Goal: Task Accomplishment & Management: Complete application form

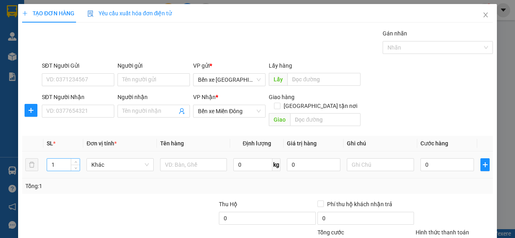
scroll to position [59, 0]
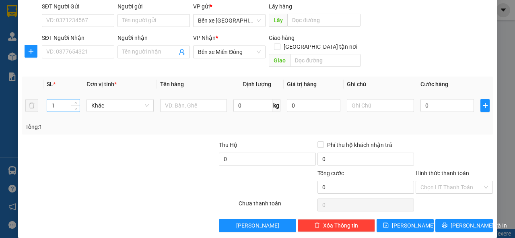
click at [58, 99] on input "1" at bounding box center [63, 105] width 33 height 12
type input "2"
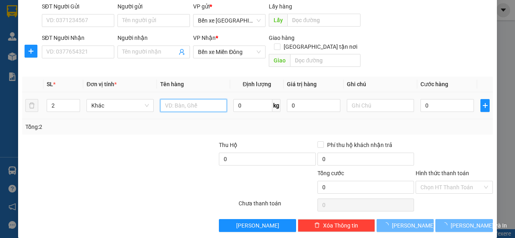
click at [167, 99] on input "text" at bounding box center [193, 105] width 67 height 13
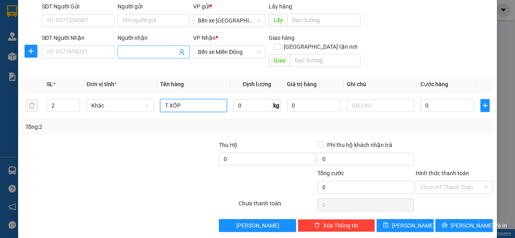
type input "T XỐP"
click at [124, 50] on input "Người nhận" at bounding box center [149, 51] width 55 height 9
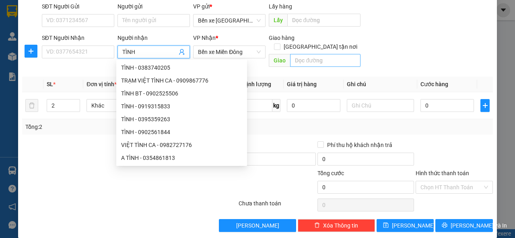
type input "TÌNH"
click at [317, 54] on input "text" at bounding box center [325, 60] width 70 height 13
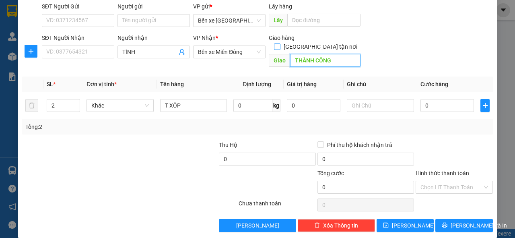
type input "THÀNH CÔNG"
drag, startPoint x: 315, startPoint y: 37, endPoint x: 278, endPoint y: 47, distance: 38.6
click at [280, 43] on input "[GEOGRAPHIC_DATA] tận nơi" at bounding box center [277, 46] width 6 height 6
checkbox input "true"
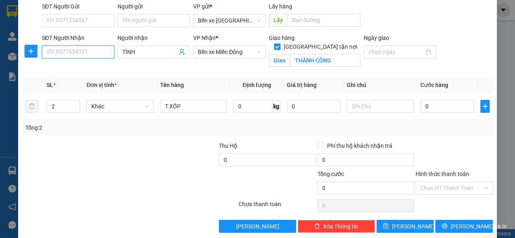
click at [52, 55] on input "SĐT Người Nhận" at bounding box center [78, 51] width 72 height 13
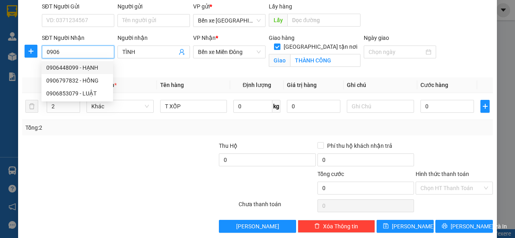
click at [67, 56] on input "0906" at bounding box center [78, 51] width 72 height 13
click at [62, 52] on input "0395" at bounding box center [78, 51] width 72 height 13
click at [69, 68] on div "0395359263 - TÌNH" at bounding box center [77, 67] width 62 height 9
type input "0395359263"
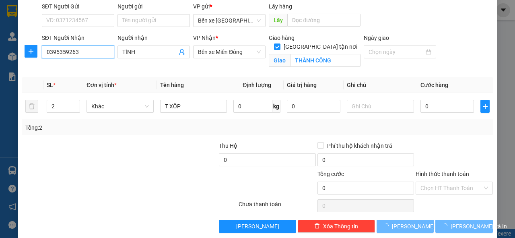
type input "200.000"
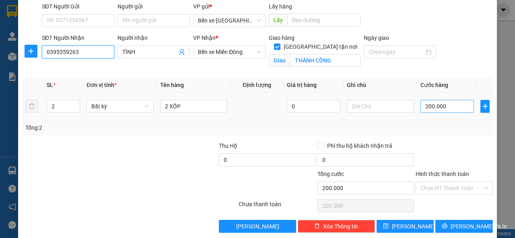
type input "0395359263"
click at [442, 108] on input "200.000" at bounding box center [448, 106] width 54 height 13
type input "0"
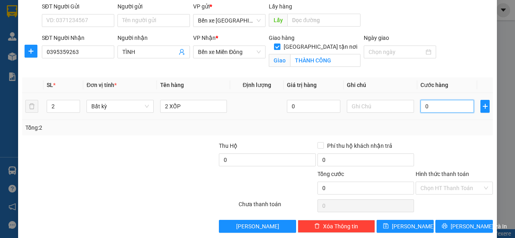
drag, startPoint x: 421, startPoint y: 105, endPoint x: 432, endPoint y: 109, distance: 11.7
click at [432, 109] on input "0" at bounding box center [448, 106] width 54 height 13
type input "2"
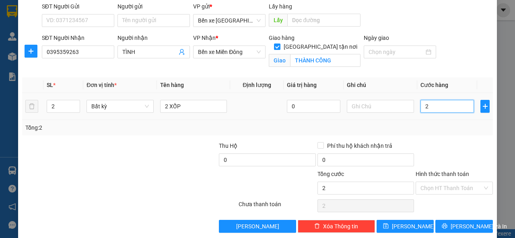
type input "25"
type input "250"
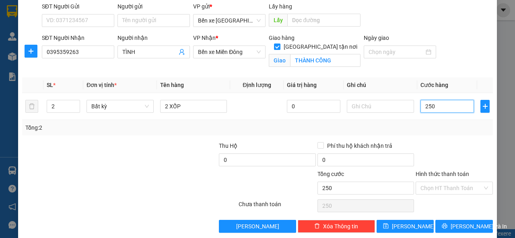
type input "250"
type input "250.000"
click at [454, 125] on div "Tổng: 2" at bounding box center [257, 127] width 464 height 9
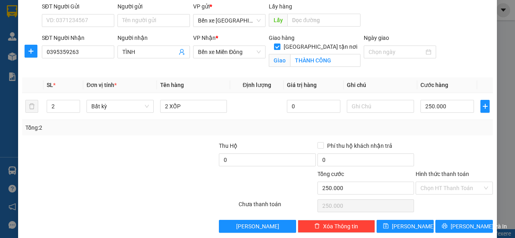
scroll to position [68, 0]
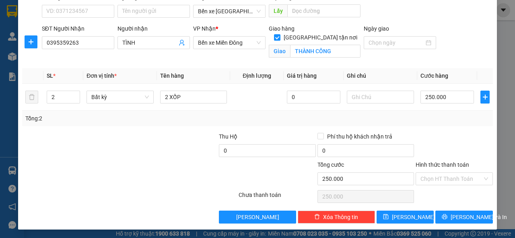
click at [432, 163] on label "Hình thức thanh toán" at bounding box center [443, 164] width 54 height 6
click at [432, 173] on input "Hình thức thanh toán" at bounding box center [452, 179] width 62 height 12
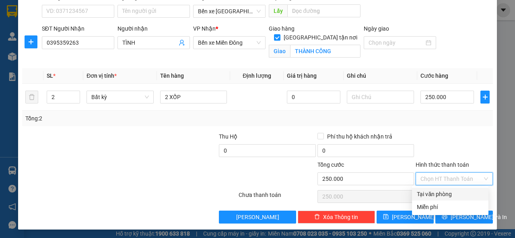
click at [443, 195] on div "Tại văn phòng" at bounding box center [450, 194] width 67 height 9
type input "0"
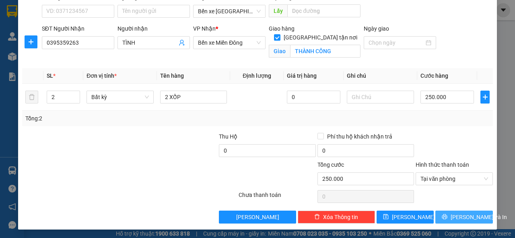
click at [456, 217] on span "[PERSON_NAME] và In" at bounding box center [479, 216] width 56 height 9
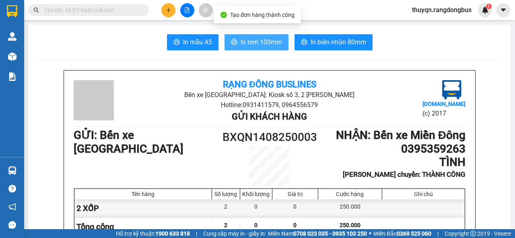
click at [254, 41] on span "In tem 100mm" at bounding box center [261, 42] width 41 height 10
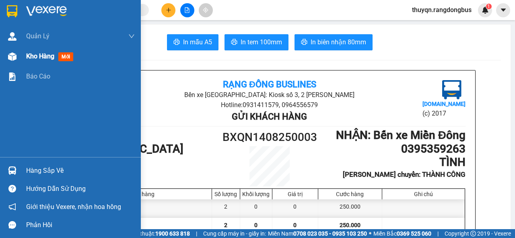
click at [41, 58] on span "Kho hàng" at bounding box center [40, 56] width 28 height 8
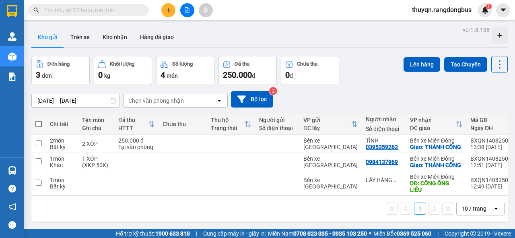
click at [37, 124] on span at bounding box center [38, 124] width 6 height 6
click at [39, 120] on input "checkbox" at bounding box center [39, 120] width 0 height 0
checkbox input "true"
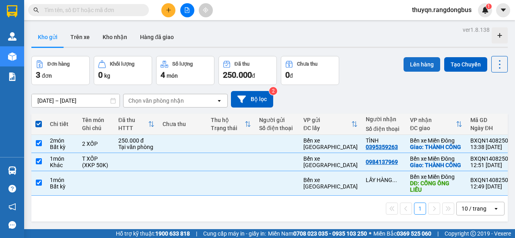
click at [414, 65] on button "Lên hàng" at bounding box center [422, 64] width 37 height 14
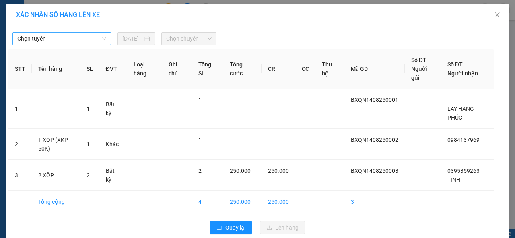
click at [67, 38] on span "Chọn tuyến" at bounding box center [61, 39] width 89 height 12
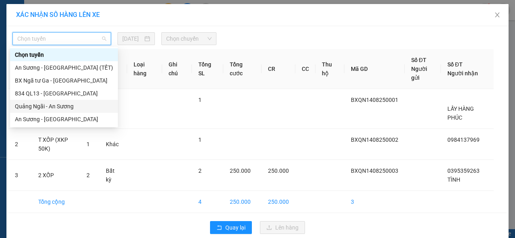
click at [45, 106] on div "Quảng Ngãi - An Sương" at bounding box center [64, 106] width 98 height 9
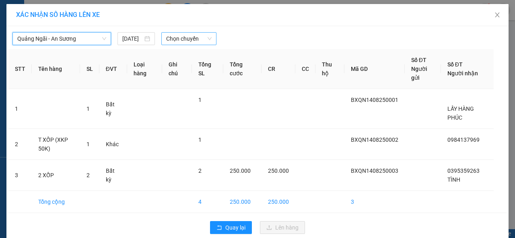
click at [179, 36] on span "Chọn chuyến" at bounding box center [188, 39] width 45 height 12
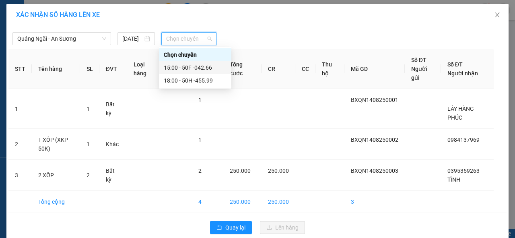
click at [201, 68] on div "15:00 - 50F -042.66" at bounding box center [195, 67] width 63 height 9
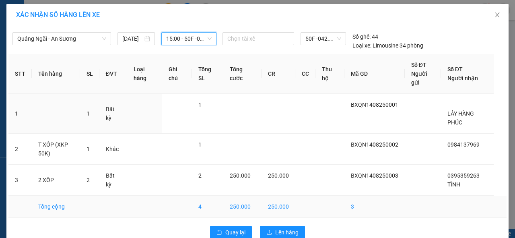
scroll to position [16, 0]
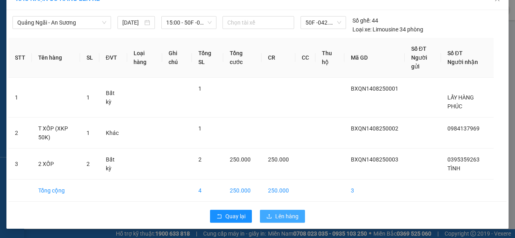
click at [280, 214] on span "Lên hàng" at bounding box center [286, 216] width 23 height 9
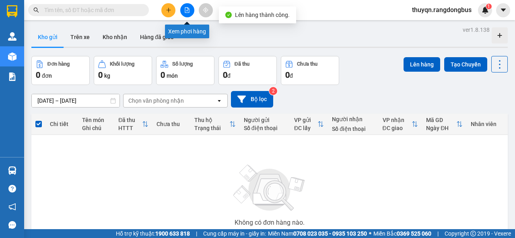
click at [185, 8] on icon "file-add" at bounding box center [187, 10] width 6 height 6
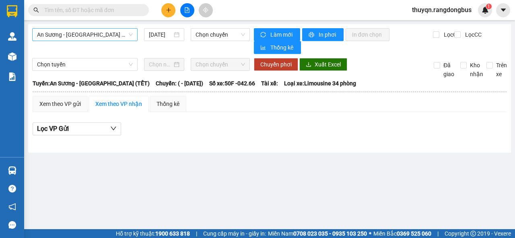
click at [69, 33] on span "An Sương - [GEOGRAPHIC_DATA] (TẾT)" at bounding box center [85, 35] width 96 height 12
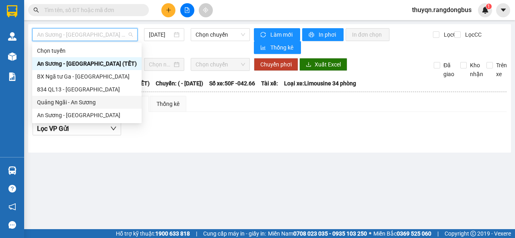
click at [68, 105] on div "Quảng Ngãi - An Sương" at bounding box center [87, 102] width 100 height 9
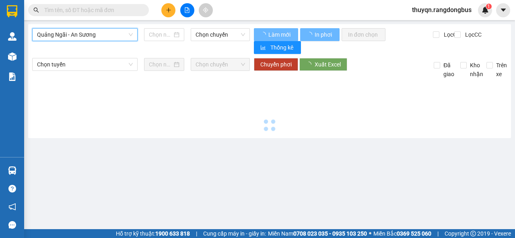
type input "[DATE]"
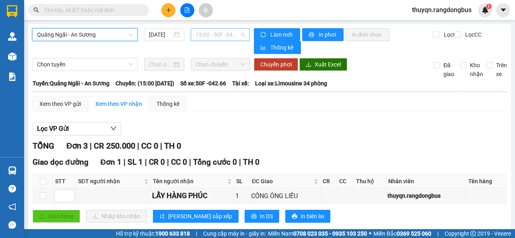
click at [221, 31] on span "15:00 - 50F -042.66" at bounding box center [220, 35] width 49 height 12
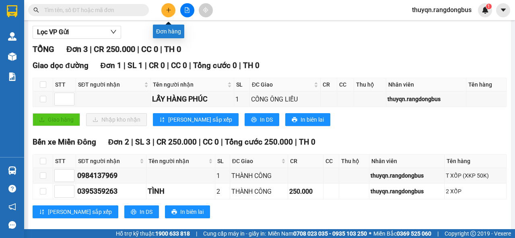
click at [171, 6] on button at bounding box center [168, 10] width 14 height 14
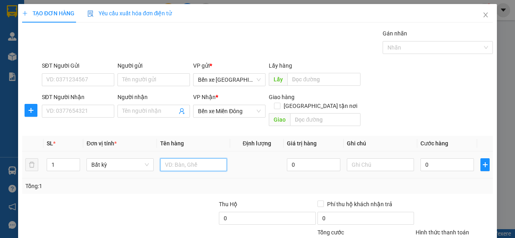
click at [171, 158] on input "text" at bounding box center [193, 164] width 67 height 13
type input "BÌ HỒ SƠ"
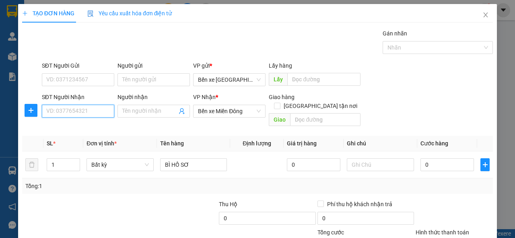
click at [63, 108] on input "SĐT Người Nhận" at bounding box center [78, 111] width 72 height 13
click at [59, 108] on input "SĐT Người Nhận" at bounding box center [78, 111] width 72 height 13
type input "0335950898"
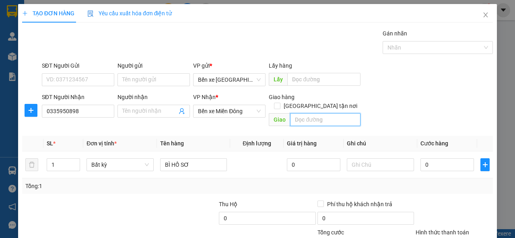
click at [306, 113] on input "text" at bounding box center [325, 119] width 70 height 13
type input "THÀNH CÔNG"
click at [280, 103] on input "[GEOGRAPHIC_DATA] tận nơi" at bounding box center [277, 106] width 6 height 6
checkbox input "true"
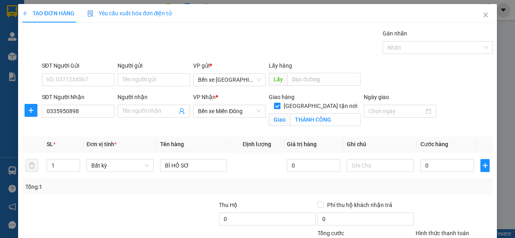
scroll to position [32, 0]
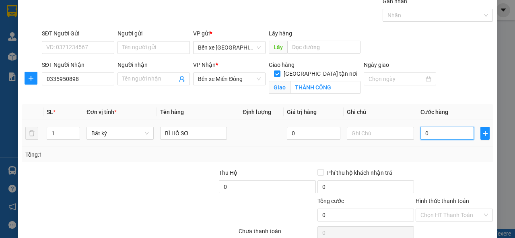
click at [422, 133] on input "0" at bounding box center [448, 133] width 54 height 13
type input "5"
type input "50"
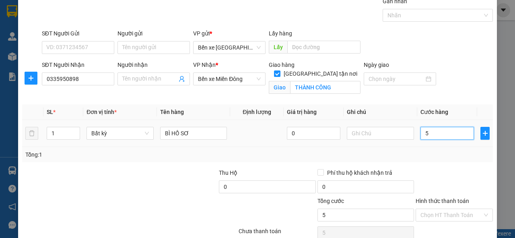
type input "50"
type input "50.000"
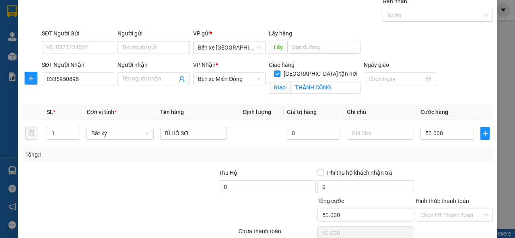
click at [466, 166] on div "Transit Pickup Surcharge Ids Transit Deliver Surcharge Ids Transit Deliver Surc…" at bounding box center [257, 128] width 471 height 263
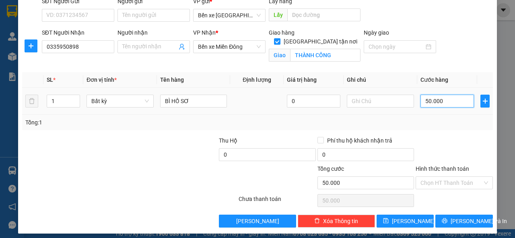
click at [424, 99] on input "50.000" at bounding box center [448, 101] width 54 height 13
type input "0"
drag, startPoint x: 420, startPoint y: 97, endPoint x: 424, endPoint y: 99, distance: 4.7
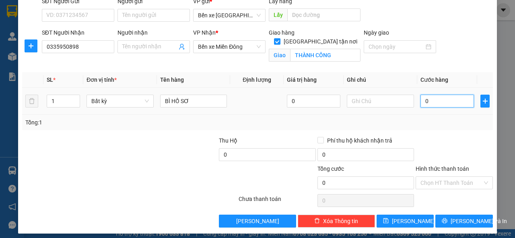
click at [424, 99] on input "0" at bounding box center [448, 101] width 54 height 13
type input "4"
type input "40"
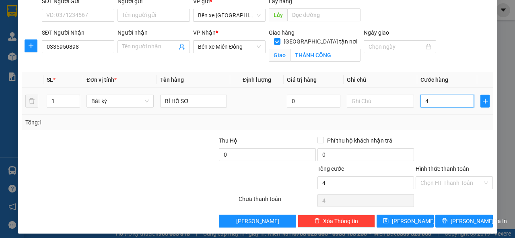
type input "40"
type input "40.000"
click at [431, 119] on div "Tổng: 1" at bounding box center [257, 122] width 464 height 9
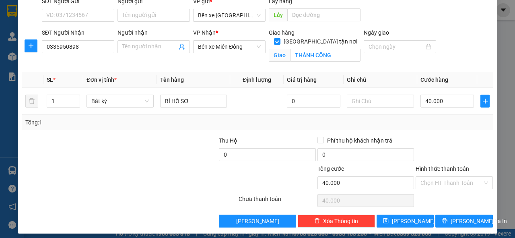
scroll to position [68, 0]
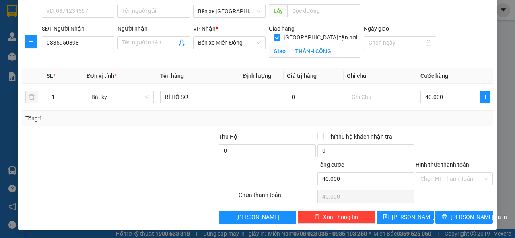
click at [427, 165] on label "Hình thức thanh toán" at bounding box center [443, 164] width 54 height 6
click at [427, 173] on input "Hình thức thanh toán" at bounding box center [452, 179] width 62 height 12
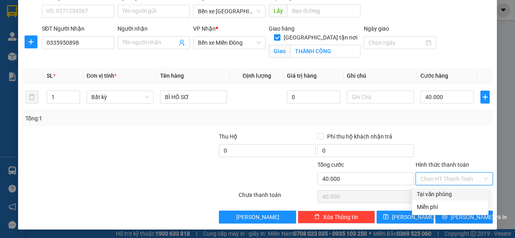
click at [435, 193] on div "Tại văn phòng" at bounding box center [450, 194] width 67 height 9
type input "0"
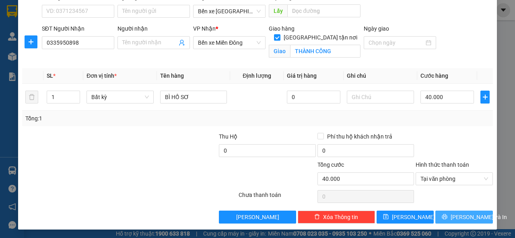
click at [457, 218] on span "[PERSON_NAME] và In" at bounding box center [479, 216] width 56 height 9
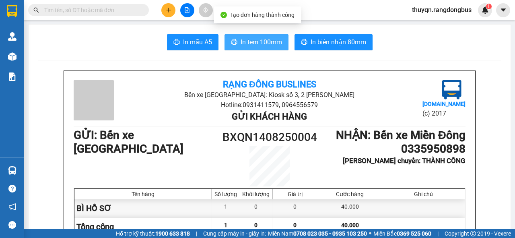
click at [256, 43] on span "In tem 100mm" at bounding box center [261, 42] width 41 height 10
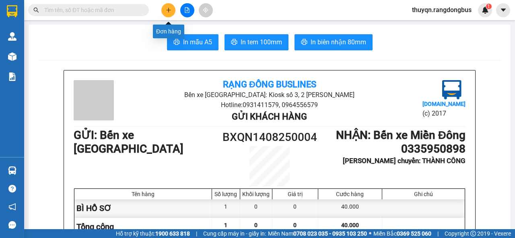
click at [167, 10] on icon "plus" at bounding box center [169, 10] width 6 height 6
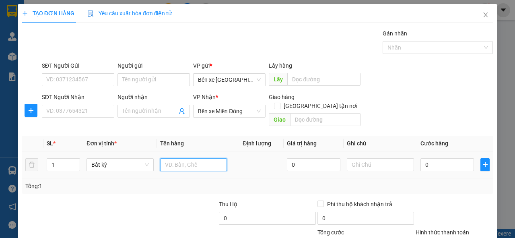
click at [194, 158] on input "text" at bounding box center [193, 164] width 67 height 13
type input "T GIẤY"
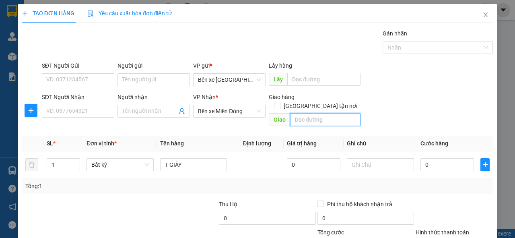
click at [311, 113] on input "text" at bounding box center [325, 119] width 70 height 13
type input "THÀNH CÔNG"
click at [280, 103] on input "[GEOGRAPHIC_DATA] tận nơi" at bounding box center [277, 106] width 6 height 6
checkbox input "true"
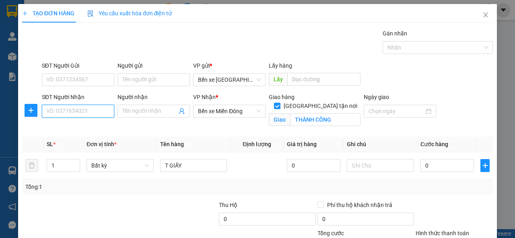
click at [83, 113] on input "SĐT Người Nhận" at bounding box center [78, 111] width 72 height 13
type input "0789665990"
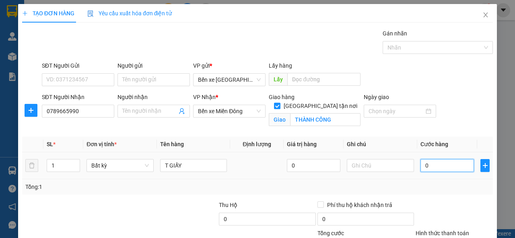
click at [423, 165] on input "0" at bounding box center [448, 165] width 54 height 13
type input "5"
type input "50"
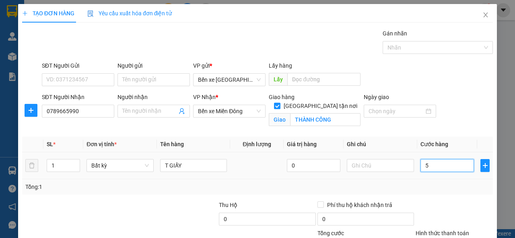
type input "50"
type input "50.000"
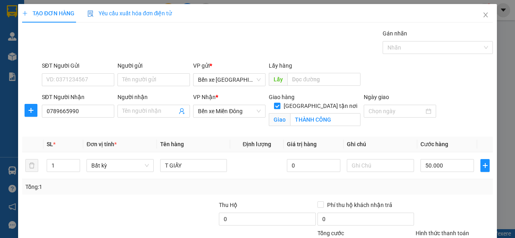
click at [433, 186] on div "Tổng: 1" at bounding box center [257, 186] width 464 height 9
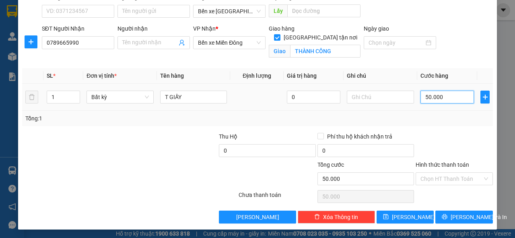
click at [453, 99] on input "50.000" at bounding box center [448, 97] width 54 height 13
type input "0"
drag, startPoint x: 420, startPoint y: 97, endPoint x: 426, endPoint y: 98, distance: 6.6
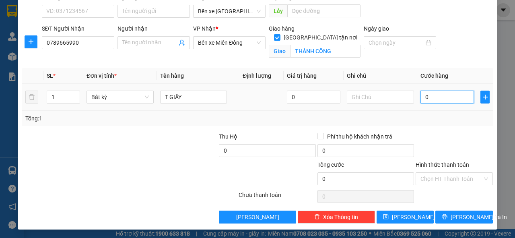
click at [426, 98] on input "0" at bounding box center [448, 97] width 54 height 13
type input "0"
click at [455, 216] on span "[PERSON_NAME] và In" at bounding box center [479, 216] width 56 height 9
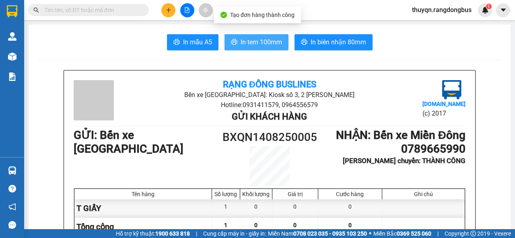
click at [259, 41] on span "In tem 100mm" at bounding box center [261, 42] width 41 height 10
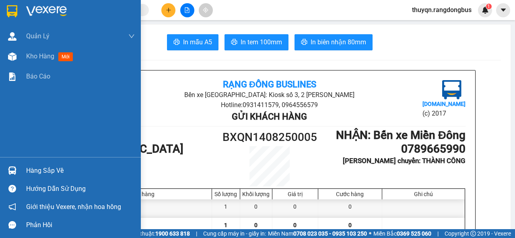
drag, startPoint x: 35, startPoint y: 54, endPoint x: 92, endPoint y: 90, distance: 67.0
click at [36, 54] on span "Kho hàng" at bounding box center [40, 56] width 28 height 8
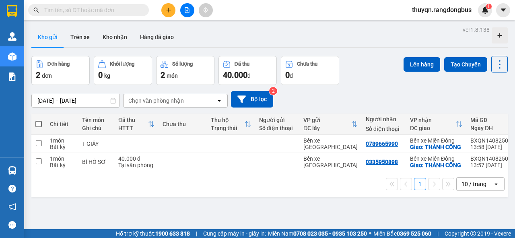
click at [37, 124] on span at bounding box center [38, 124] width 6 height 6
click at [39, 120] on input "checkbox" at bounding box center [39, 120] width 0 height 0
checkbox input "true"
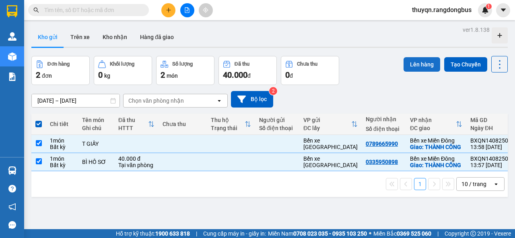
click at [410, 62] on button "Lên hàng" at bounding box center [422, 64] width 37 height 14
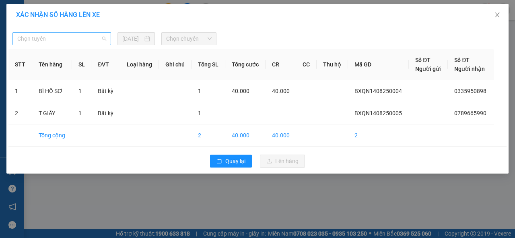
click at [70, 39] on span "Chọn tuyến" at bounding box center [61, 39] width 89 height 12
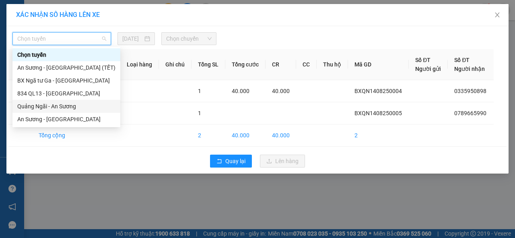
click at [45, 107] on div "Quảng Ngãi - An Sương" at bounding box center [66, 106] width 98 height 9
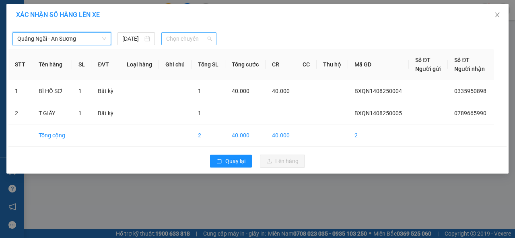
click at [172, 37] on span "Chọn chuyến" at bounding box center [188, 39] width 45 height 12
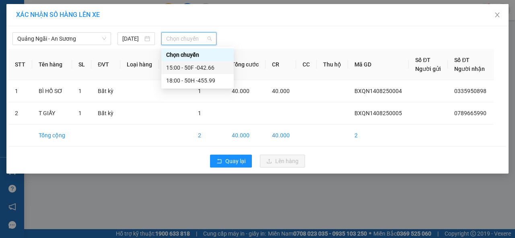
click at [198, 68] on div "15:00 - 50F -042.66" at bounding box center [197, 67] width 63 height 9
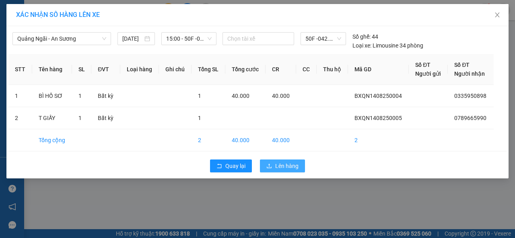
click at [285, 161] on span "Lên hàng" at bounding box center [286, 165] width 23 height 9
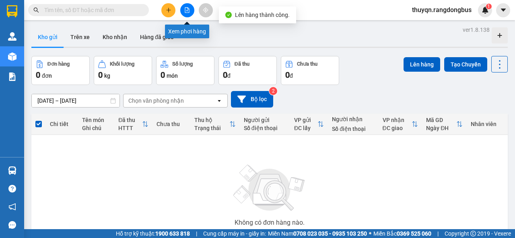
click at [188, 8] on icon "file-add" at bounding box center [187, 10] width 6 height 6
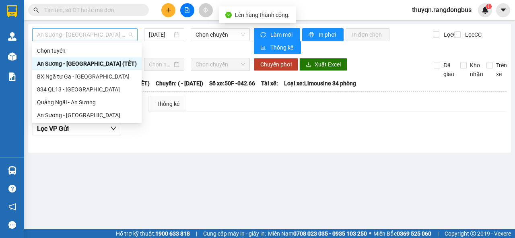
click at [78, 35] on span "An Sương - [GEOGRAPHIC_DATA] (TẾT)" at bounding box center [85, 35] width 96 height 12
click at [64, 101] on div "Quảng Ngãi - An Sương" at bounding box center [87, 102] width 100 height 9
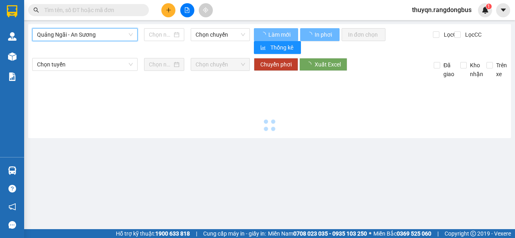
type input "[DATE]"
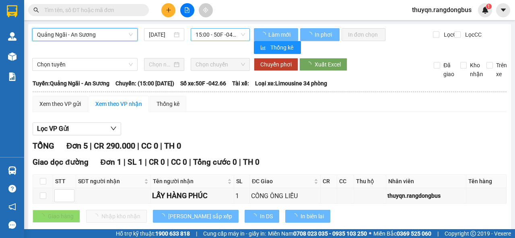
click at [211, 31] on span "15:00 - 50F -042.66" at bounding box center [220, 35] width 49 height 12
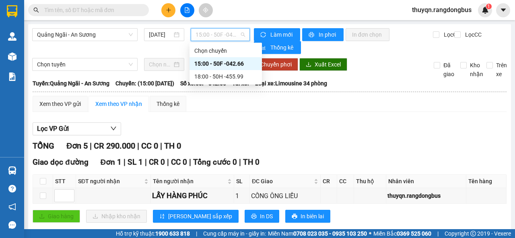
click at [221, 62] on div "15:00 - 50F -042.66" at bounding box center [225, 63] width 63 height 9
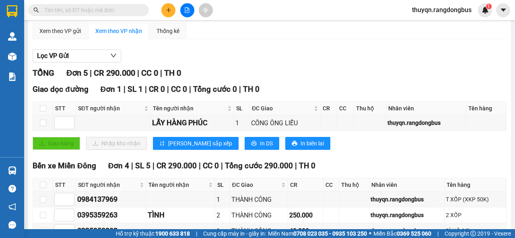
scroll to position [41, 0]
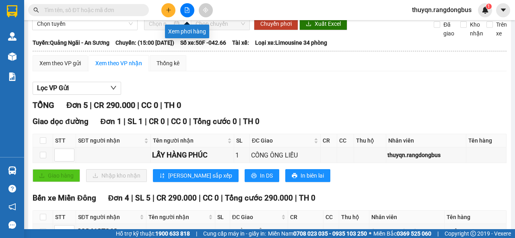
click at [185, 10] on icon "file-add" at bounding box center [187, 10] width 6 height 6
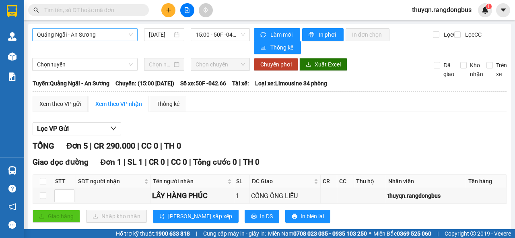
click at [89, 34] on span "Quảng Ngãi - An Sương" at bounding box center [85, 35] width 96 height 12
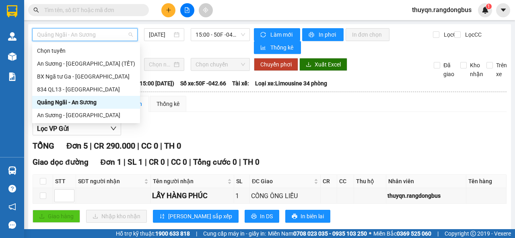
click at [75, 101] on div "Quảng Ngãi - An Sương" at bounding box center [86, 102] width 98 height 9
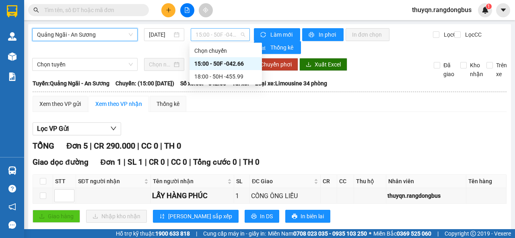
click at [214, 33] on span "15:00 - 50F -042.66" at bounding box center [220, 35] width 49 height 12
click at [231, 64] on div "15:00 - 50F -042.66" at bounding box center [225, 63] width 63 height 9
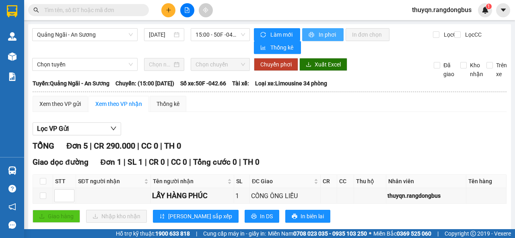
click at [325, 33] on span "In phơi" at bounding box center [328, 34] width 19 height 9
